Goal: Task Accomplishment & Management: Complete application form

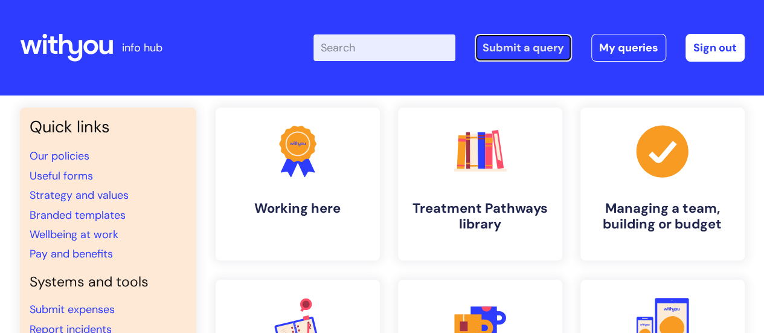
click at [545, 48] on link "Submit a query" at bounding box center [523, 48] width 97 height 28
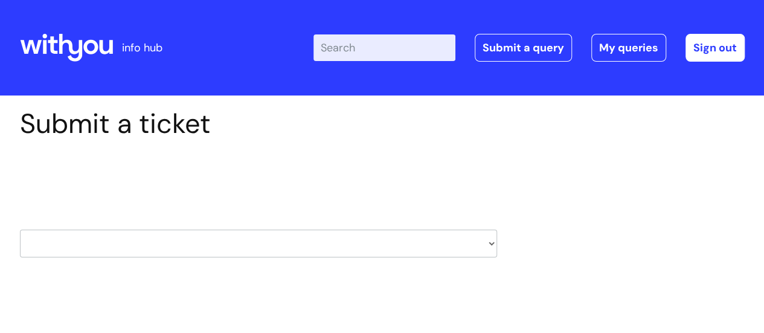
scroll to position [111, 0]
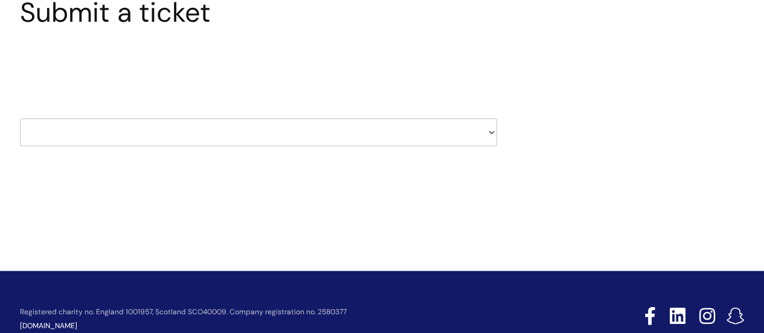
click at [488, 136] on select "HR / People IT and Support Clinical Drug Alerts Finance Accounts Data Support T…" at bounding box center [258, 132] width 477 height 28
select select "it_and_support"
click at [20, 118] on select "HR / People IT and Support Clinical Drug Alerts Finance Accounts Data Support T…" at bounding box center [258, 132] width 477 height 28
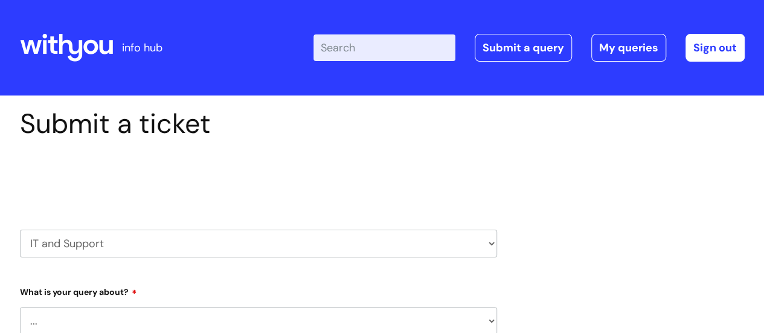
select select "80004286535"
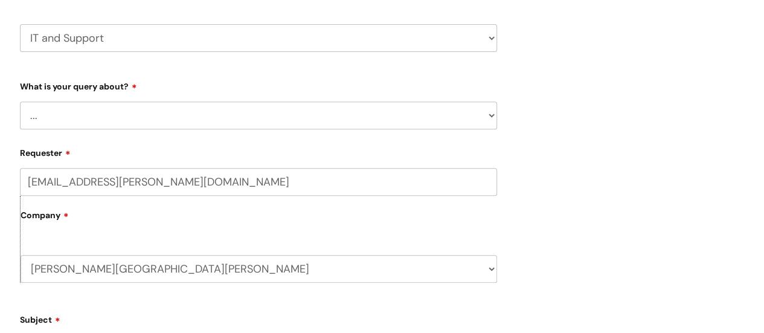
scroll to position [207, 0]
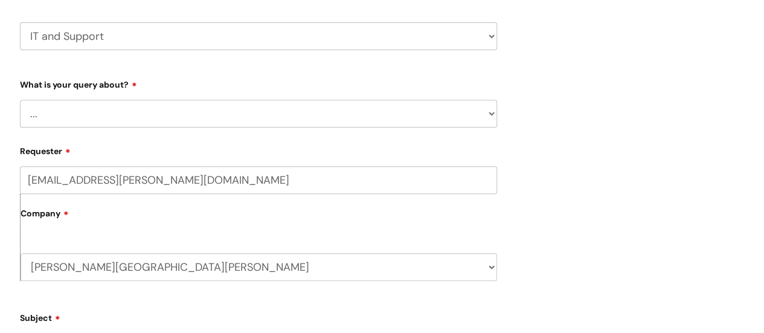
click at [490, 113] on select "... Mobile Phone Reset & MFA Accounts, Starters and Leavers IT Hardware issue I…" at bounding box center [258, 114] width 477 height 28
click at [20, 100] on select "... Mobile Phone Reset & MFA Accounts, Starters and Leavers IT Hardware issue I…" at bounding box center [258, 114] width 477 height 28
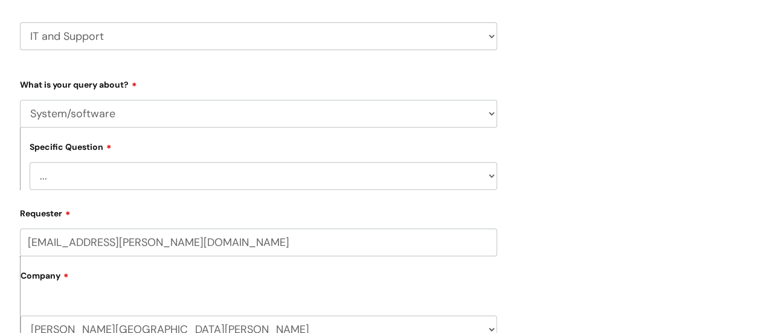
click at [316, 184] on select "... Halo PCMIS Iaptus NHS Email CJSM Email Mitel Another System Google (Workspa…" at bounding box center [263, 176] width 467 height 28
click at [568, 129] on div "Submit a ticket Select issue type HR / People IT and Support Clinical Drug Aler…" at bounding box center [382, 328] width 743 height 856
click at [472, 111] on select "... Mobile Phone Reset & MFA Accounts, Starters and Leavers IT Hardware issue I…" at bounding box center [258, 114] width 477 height 28
select select "IT Hardware issue"
click at [20, 100] on select "... Mobile Phone Reset & MFA Accounts, Starters and Leavers IT Hardware issue I…" at bounding box center [258, 114] width 477 height 28
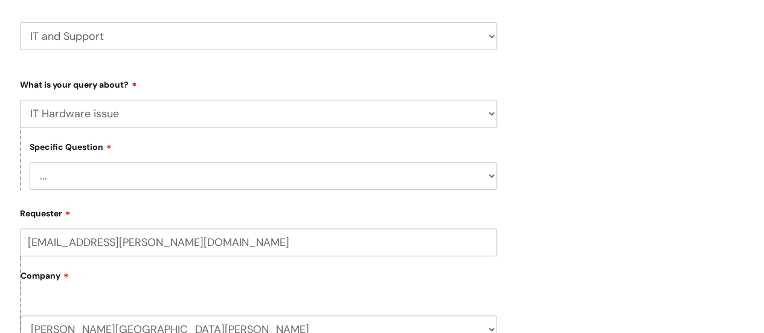
click at [425, 171] on select "... I need a new or replacement ... I’m waiting for new or replacement hardware…" at bounding box center [263, 176] width 467 height 28
select select "Problem with Laptop or Chromebook"
click at [30, 162] on select "... I need a new or replacement ... I’m waiting for new or replacement hardware…" at bounding box center [263, 176] width 467 height 28
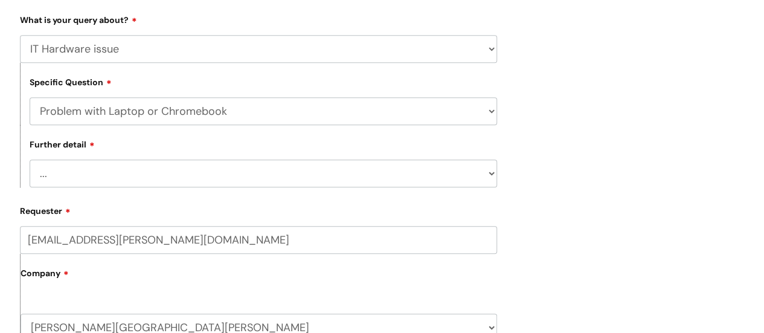
scroll to position [272, 0]
click at [492, 181] on select "... I’ve no sound / microphone I’ve got no internet or wifi I’ve got no camera …" at bounding box center [263, 173] width 467 height 28
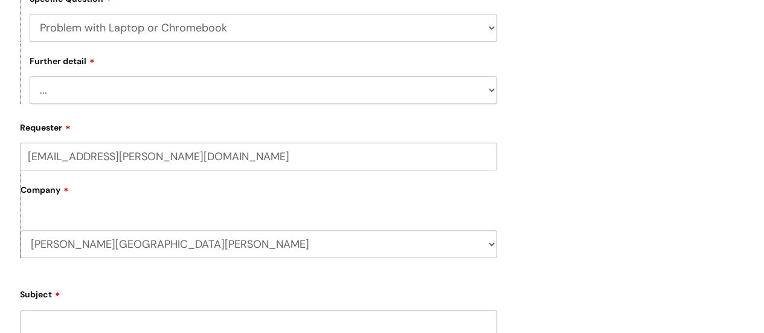
scroll to position [356, 0]
click at [483, 92] on select "... I’ve no sound / microphone I’ve got no internet or wifi I’ve got no camera …" at bounding box center [263, 89] width 467 height 28
select select "I’ve got a display issue"
click at [30, 76] on select "... I’ve no sound / microphone I’ve got no internet or wifi I’ve got no camera …" at bounding box center [263, 89] width 467 height 28
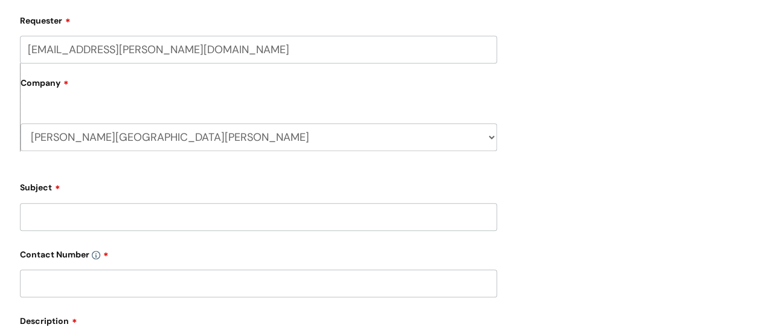
scroll to position [492, 0]
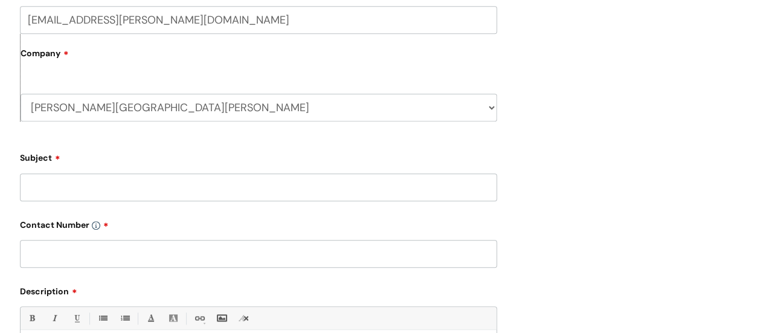
click at [487, 106] on select "MH West Kent WithYou Current Staff" at bounding box center [259, 108] width 477 height 28
select select "80004418241"
click at [21, 94] on select "MH West Kent WithYou Current Staff" at bounding box center [259, 108] width 477 height 28
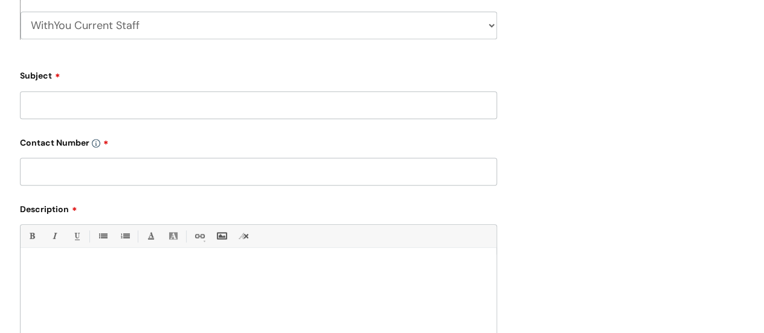
scroll to position [579, 0]
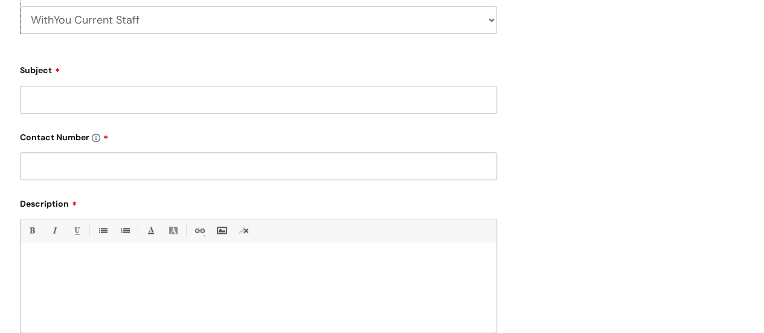
click at [454, 94] on input "Subject" at bounding box center [258, 100] width 477 height 28
type input "Display screen"
click at [239, 166] on input "text" at bounding box center [258, 166] width 477 height 28
click at [60, 165] on input "07720603102" at bounding box center [258, 166] width 477 height 28
type input "07720 603102"
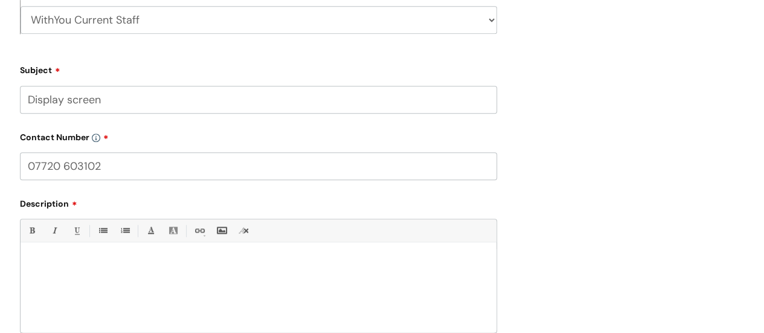
click at [61, 271] on div at bounding box center [259, 290] width 476 height 83
click at [88, 261] on p "Hi, I've got a promlem with the display on my laptop" at bounding box center [259, 263] width 458 height 11
click at [223, 266] on p "Hi, I've got a problem with the display on my laptop" at bounding box center [259, 263] width 458 height 11
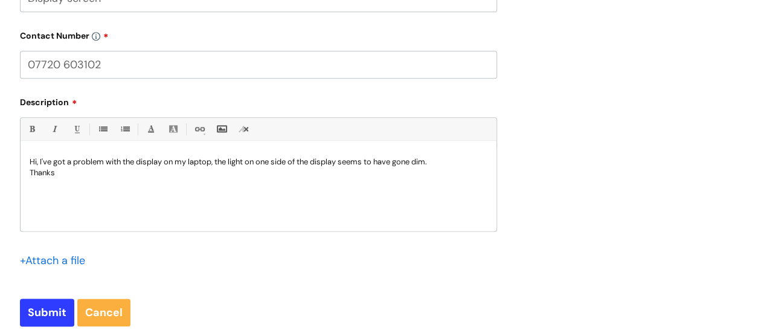
scroll to position [682, 0]
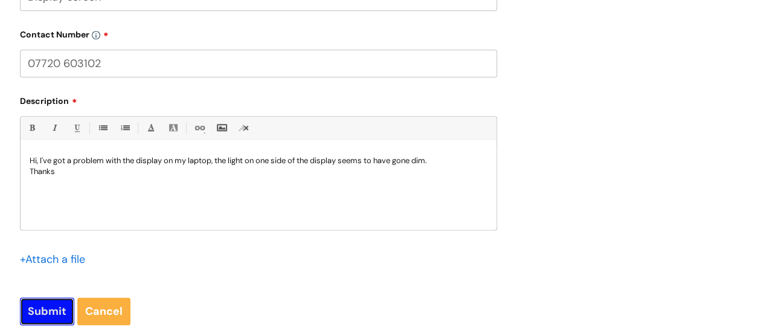
click at [45, 311] on input "Submit" at bounding box center [47, 311] width 54 height 28
type input "Please Wait..."
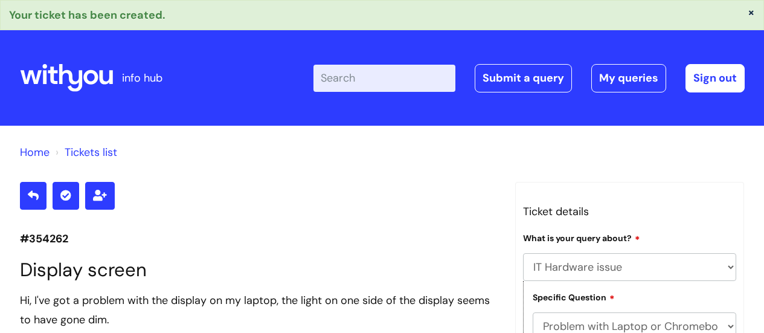
select select "IT Hardware issue"
select select "Problem with Laptop or Chromebook"
select select "I’ve got a display issue"
